Goal: Use online tool/utility: Utilize a website feature to perform a specific function

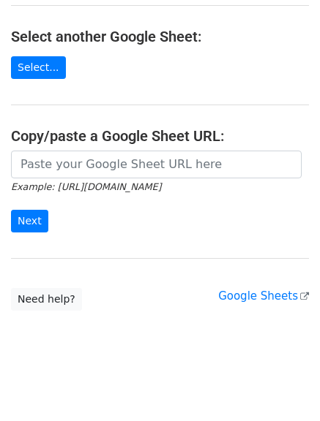
scroll to position [161, 0]
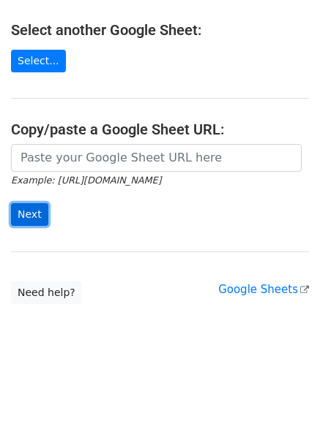
click at [24, 214] on input "Next" at bounding box center [29, 214] width 37 height 23
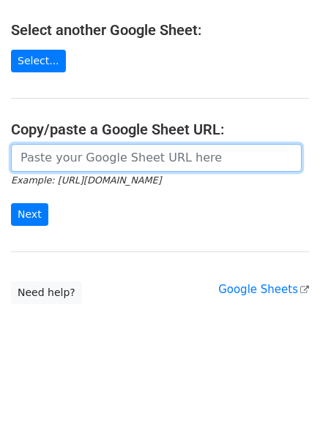
click at [46, 161] on input "url" at bounding box center [156, 158] width 290 height 28
paste input "https://docs.google.com/spreadsheets/d/1FOO4Yd9O39SfCiD-zttQPLPP1oiARlCf0t_Ly4R…"
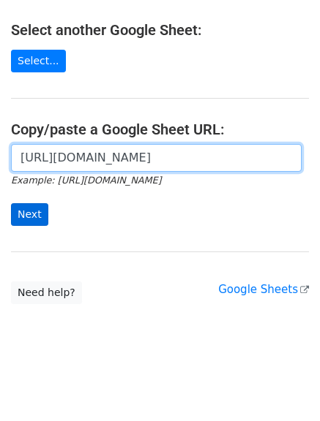
type input "https://docs.google.com/spreadsheets/d/1FOO4Yd9O39SfCiD-zttQPLPP1oiARlCf0t_Ly4R…"
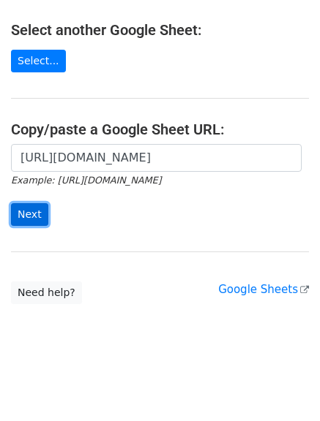
click at [34, 213] on input "Next" at bounding box center [29, 214] width 37 height 23
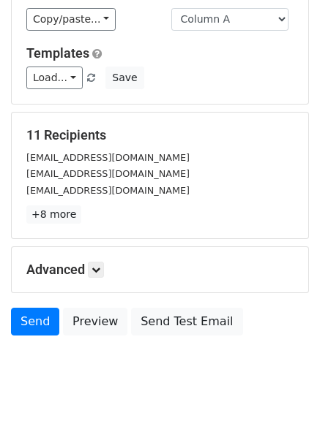
scroll to position [146, 0]
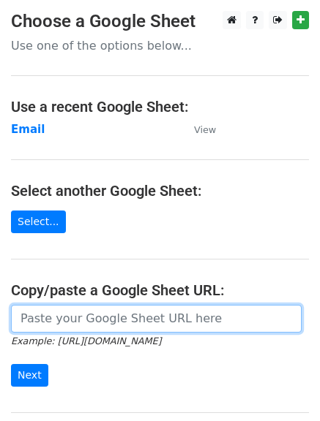
click at [121, 322] on input "url" at bounding box center [156, 319] width 290 height 28
paste input "https://docs.google.com/spreadsheets/d/1FOO4Yd9O39SfCiD-zttQPLPP1oiARlCf0t_Ly4R…"
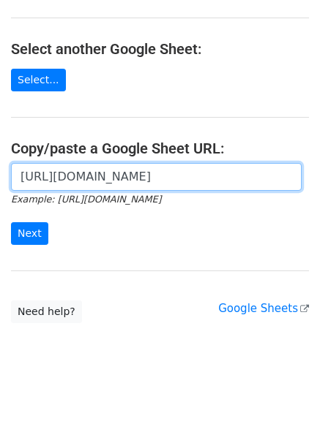
scroll to position [146, 0]
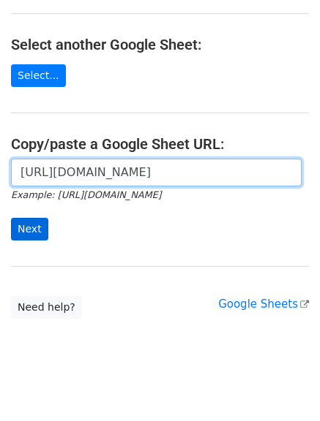
type input "https://docs.google.com/spreadsheets/d/1FOO4Yd9O39SfCiD-zttQPLPP1oiARlCf0t_Ly4R…"
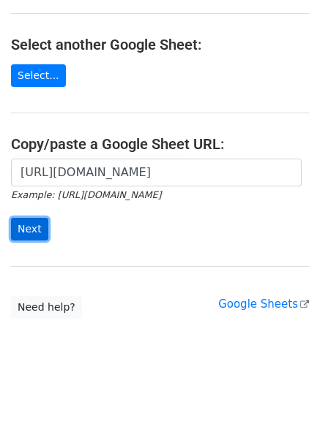
click at [28, 231] on input "Next" at bounding box center [29, 229] width 37 height 23
